Goal: Task Accomplishment & Management: Manage account settings

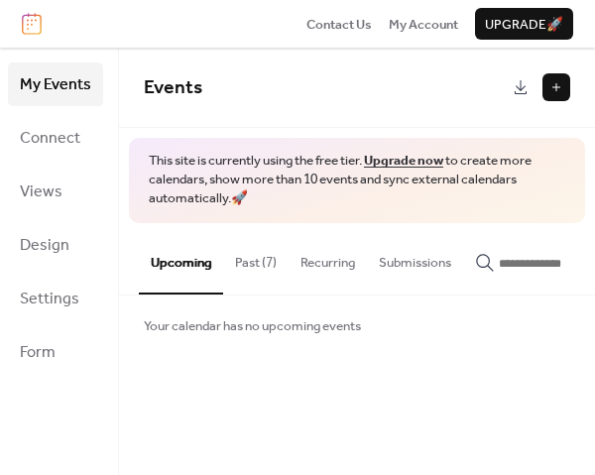
click at [179, 263] on button "Upcoming" at bounding box center [181, 258] width 84 height 71
click at [84, 147] on link "Connect" at bounding box center [55, 138] width 95 height 44
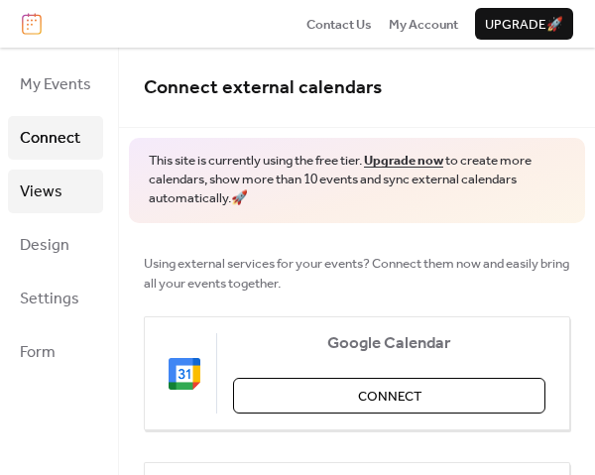
click at [55, 186] on span "Views" at bounding box center [41, 193] width 43 height 32
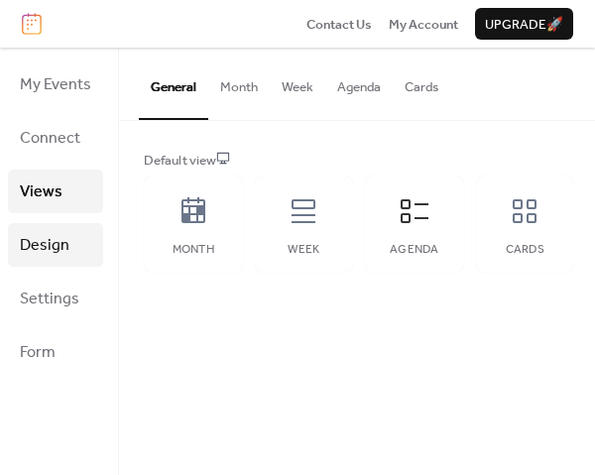
click at [62, 223] on link "Design" at bounding box center [55, 245] width 95 height 44
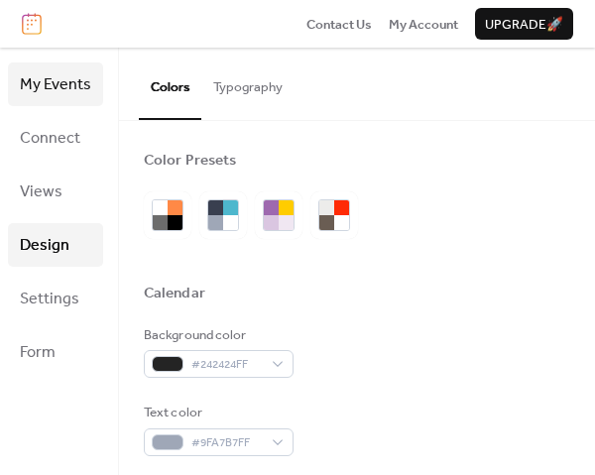
click at [70, 96] on span "My Events" at bounding box center [55, 85] width 71 height 32
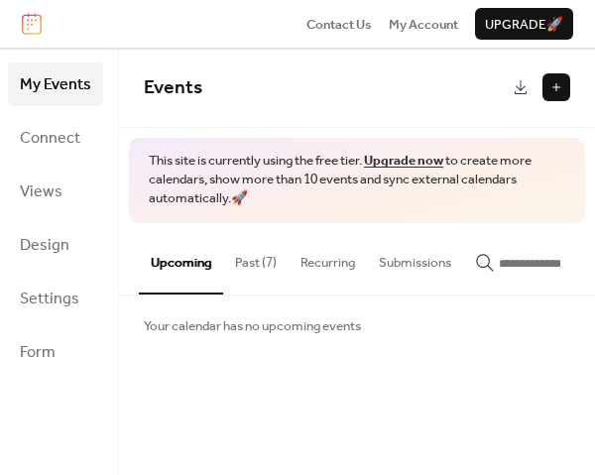
click at [332, 263] on button "Recurring" at bounding box center [328, 257] width 78 height 69
click at [243, 256] on button "Past (7)" at bounding box center [255, 257] width 65 height 69
click at [433, 24] on span "My Account" at bounding box center [423, 25] width 69 height 20
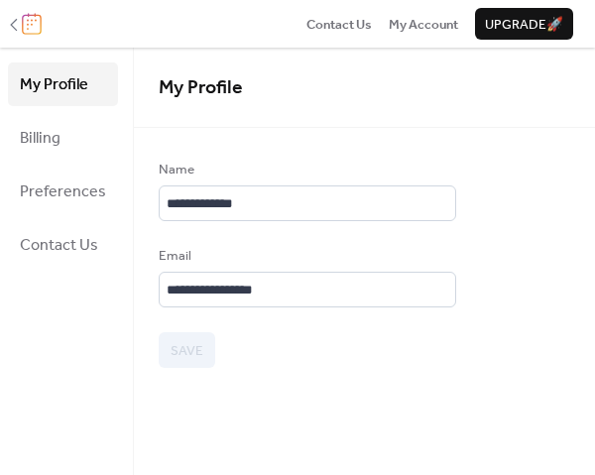
click at [30, 25] on img at bounding box center [32, 24] width 20 height 22
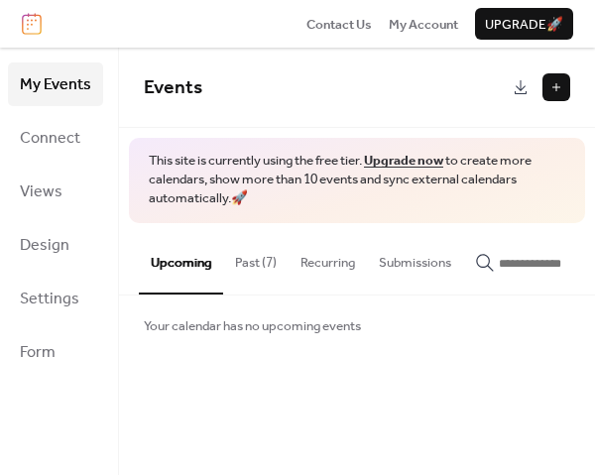
click at [534, 262] on input "button" at bounding box center [558, 264] width 119 height 20
click at [340, 336] on div "Enter a search term to find events" at bounding box center [357, 327] width 476 height 60
click at [319, 333] on span "Enter a search term to find events" at bounding box center [239, 327] width 190 height 20
click at [482, 257] on icon "button" at bounding box center [485, 263] width 20 height 20
click at [499, 257] on input "button" at bounding box center [558, 264] width 119 height 20
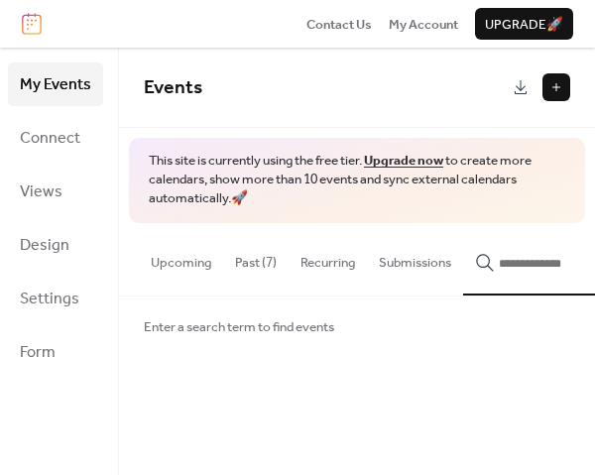
scroll to position [0, 24]
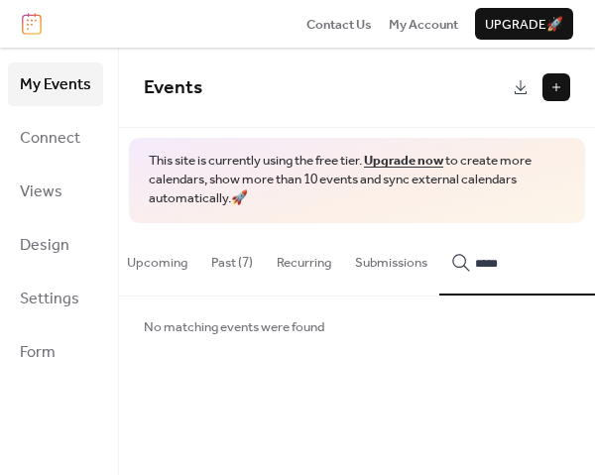
type input "*****"
click at [560, 85] on button at bounding box center [557, 87] width 28 height 28
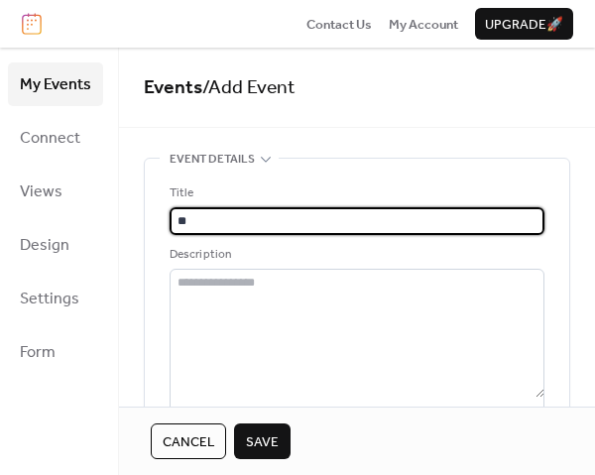
type input "*"
